Goal: Task Accomplishment & Management: Use online tool/utility

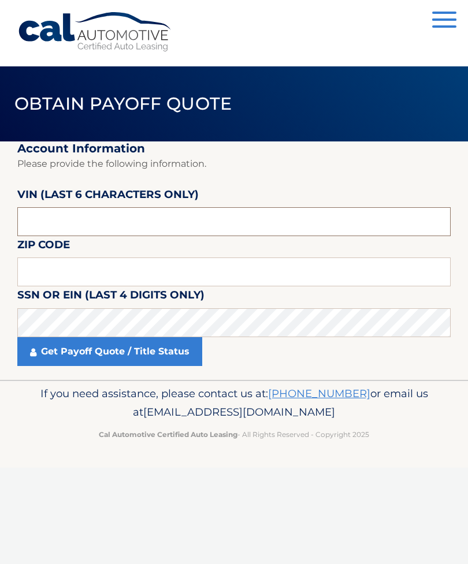
click at [191, 219] on input "text" at bounding box center [233, 221] width 433 height 29
type input "668543"
click at [184, 265] on input "text" at bounding box center [233, 272] width 433 height 29
type input "07724"
click at [152, 346] on link "Get Payoff Quote / Title Status" at bounding box center [109, 351] width 185 height 29
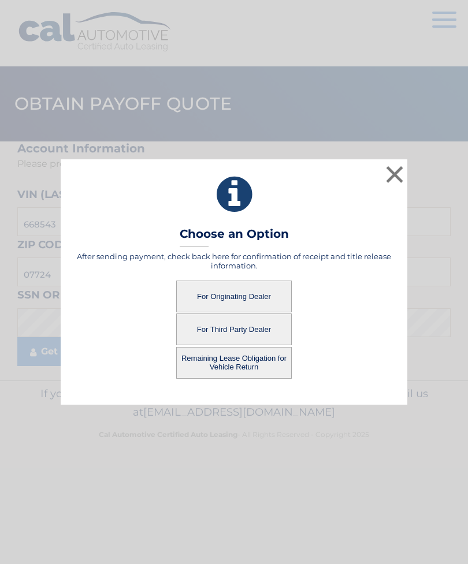
click at [251, 296] on button "For Originating Dealer" at bounding box center [233, 297] width 115 height 32
click at [252, 297] on button "For Originating Dealer" at bounding box center [233, 297] width 115 height 32
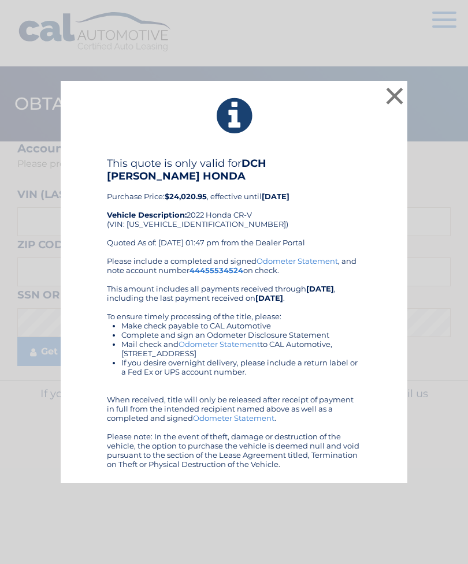
click at [396, 103] on button "×" at bounding box center [394, 95] width 23 height 23
